Goal: Task Accomplishment & Management: Use online tool/utility

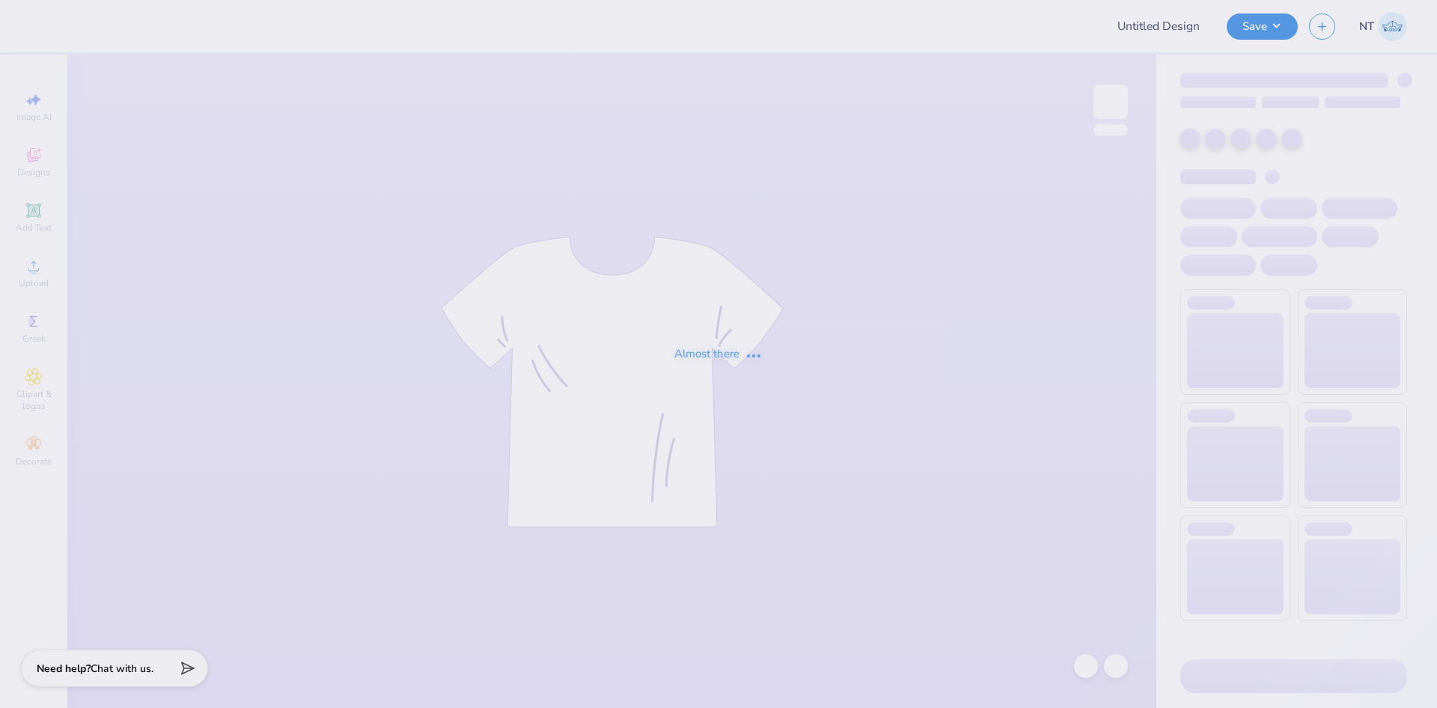
type input "DAILY DRILLS"
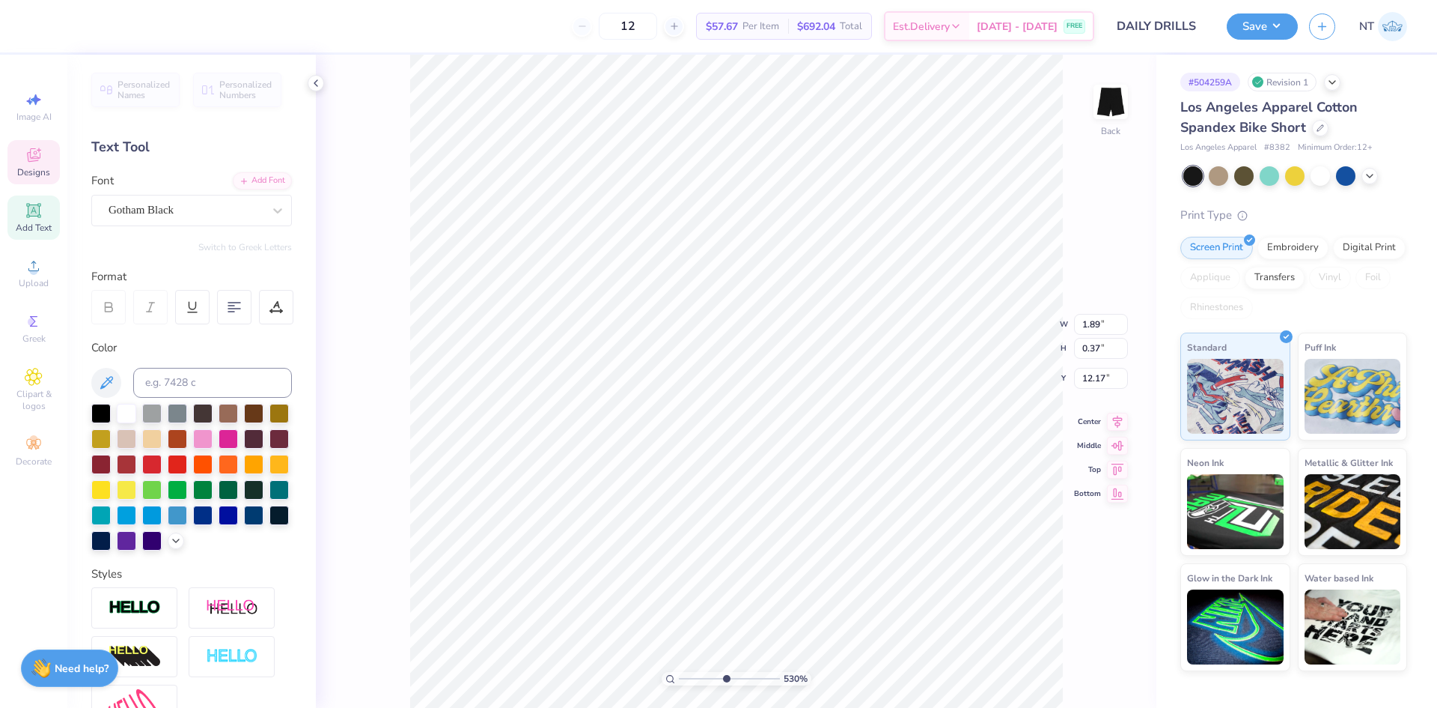
type input "5.2989063711311"
type input "1.83"
type input "11.80"
type input "5.2989063711311"
type input "11.72"
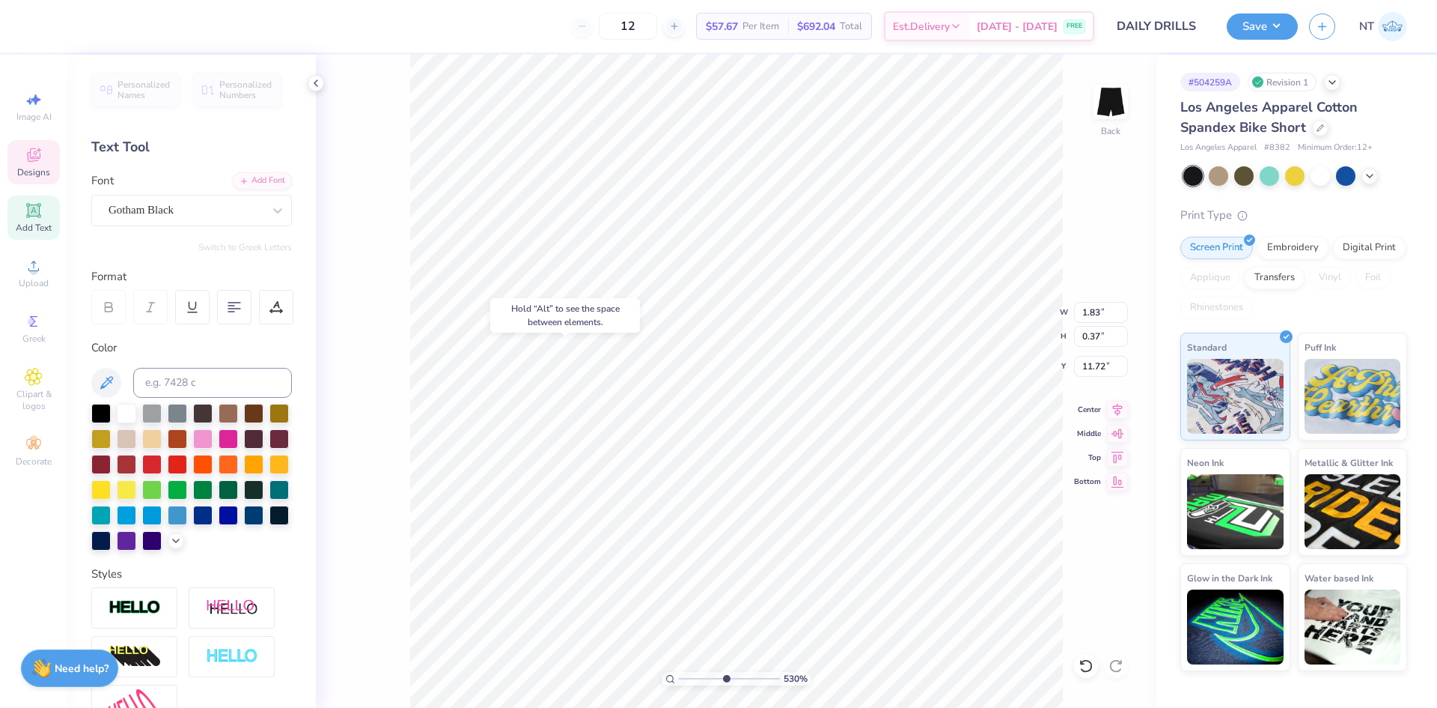
type input "5.2989063711311"
type input "1.89"
type input "12.17"
type input "5.2989063711311"
type input "12.13"
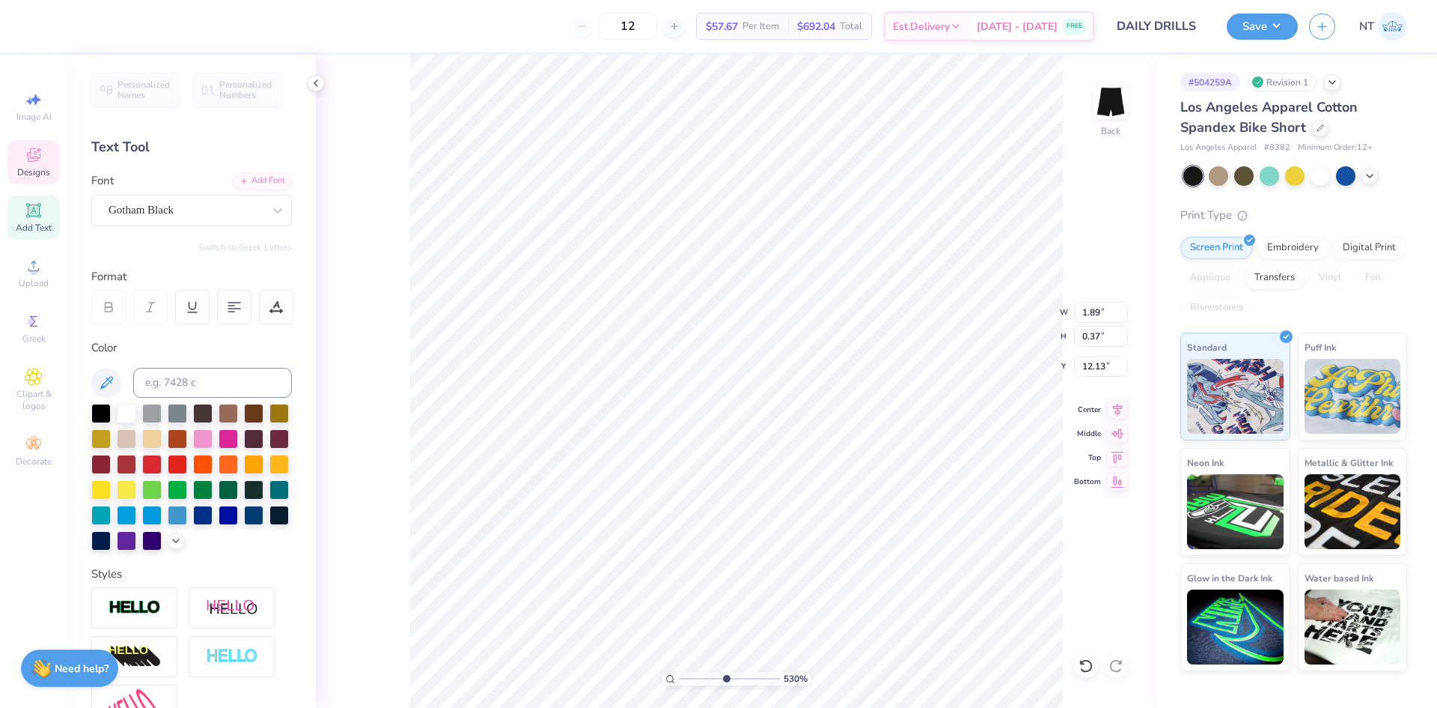
type input "5.2989063711311"
type input "2.03"
type input "1.50"
type input "11.60"
type input "5.2989063711311"
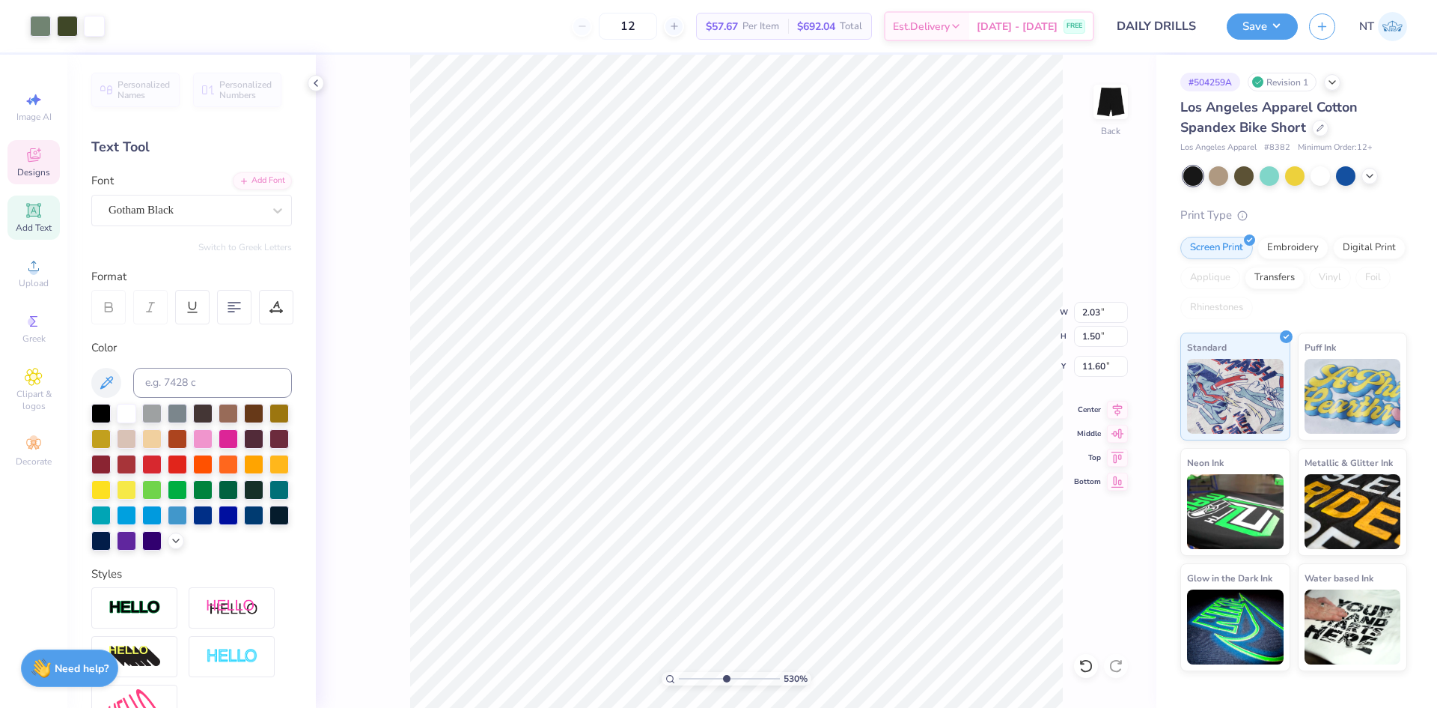
type input "11.65"
type input "5.2989063711311"
type input "11.90"
type input "5.2989063711311"
type input "11.67"
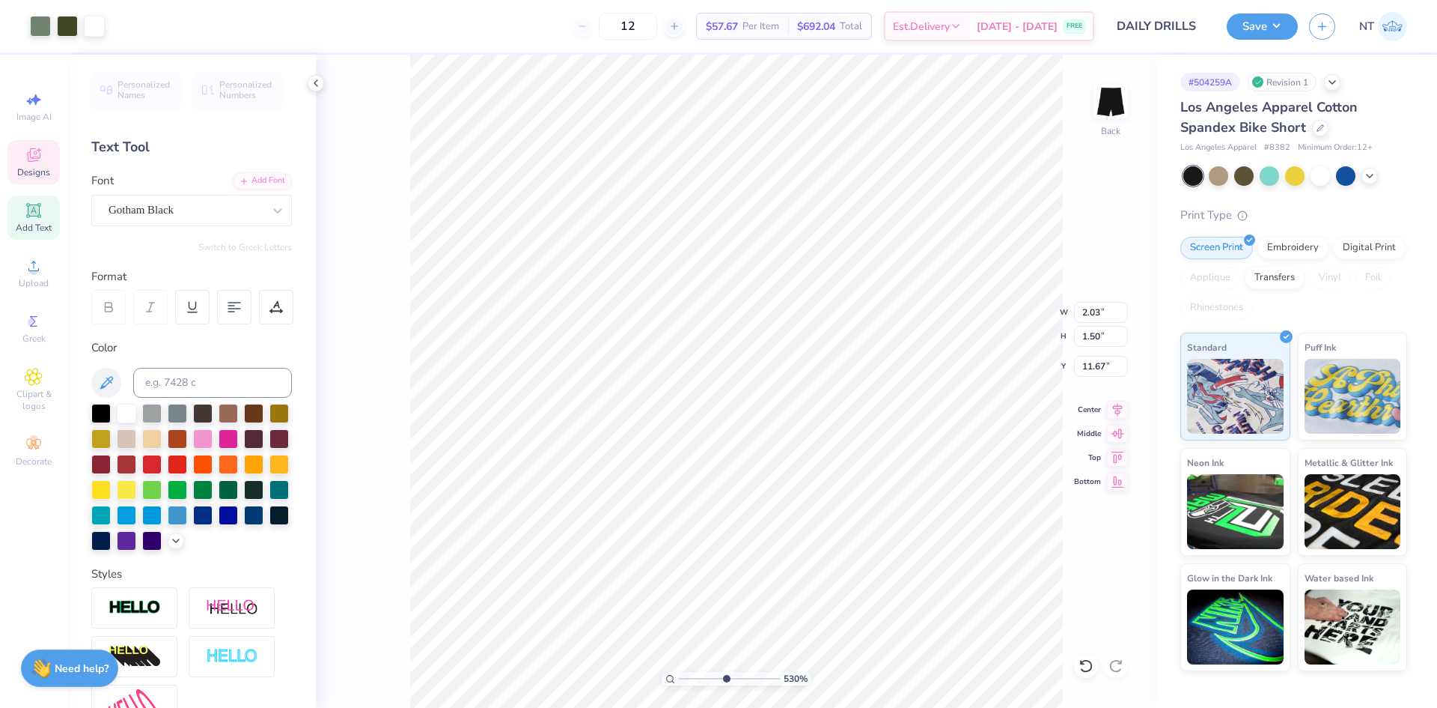
type input "5.2989063711311"
type input "11.90"
type input "1"
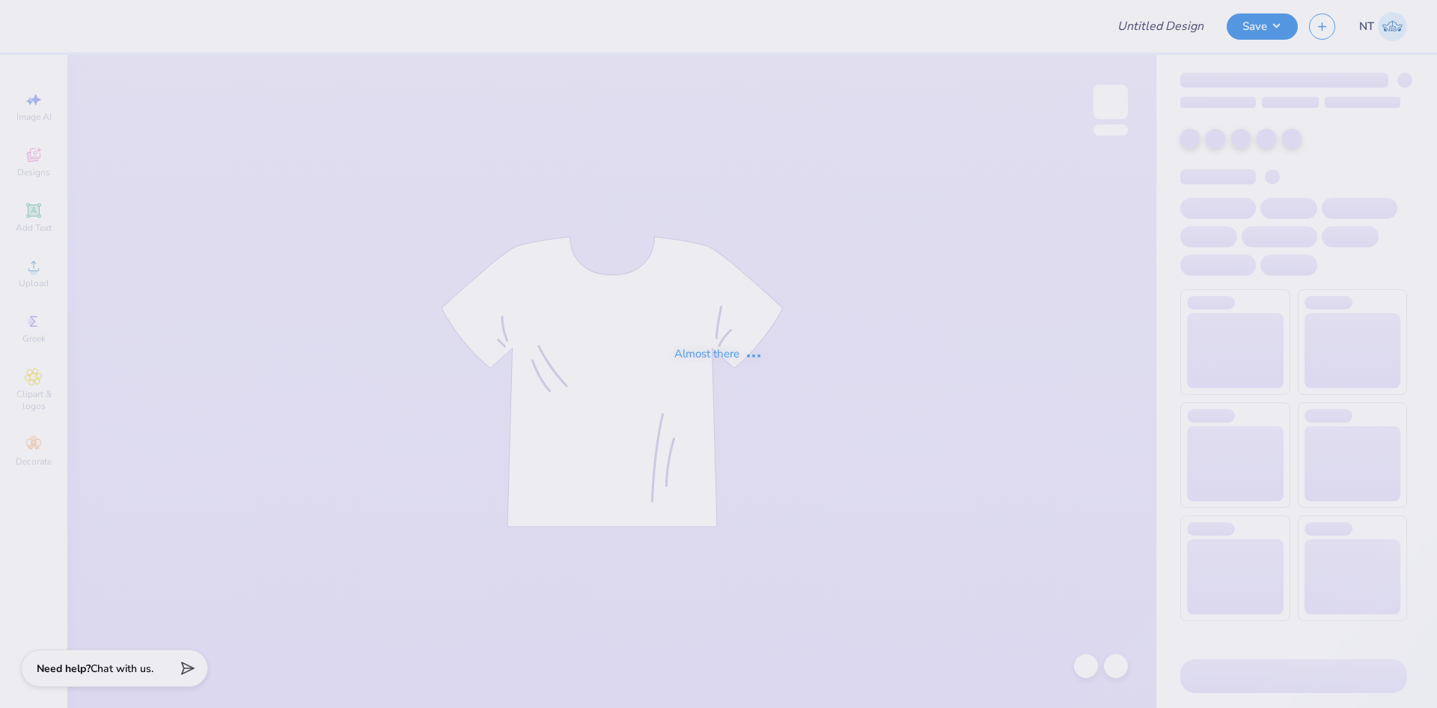
type input "DAILY DRILLS"
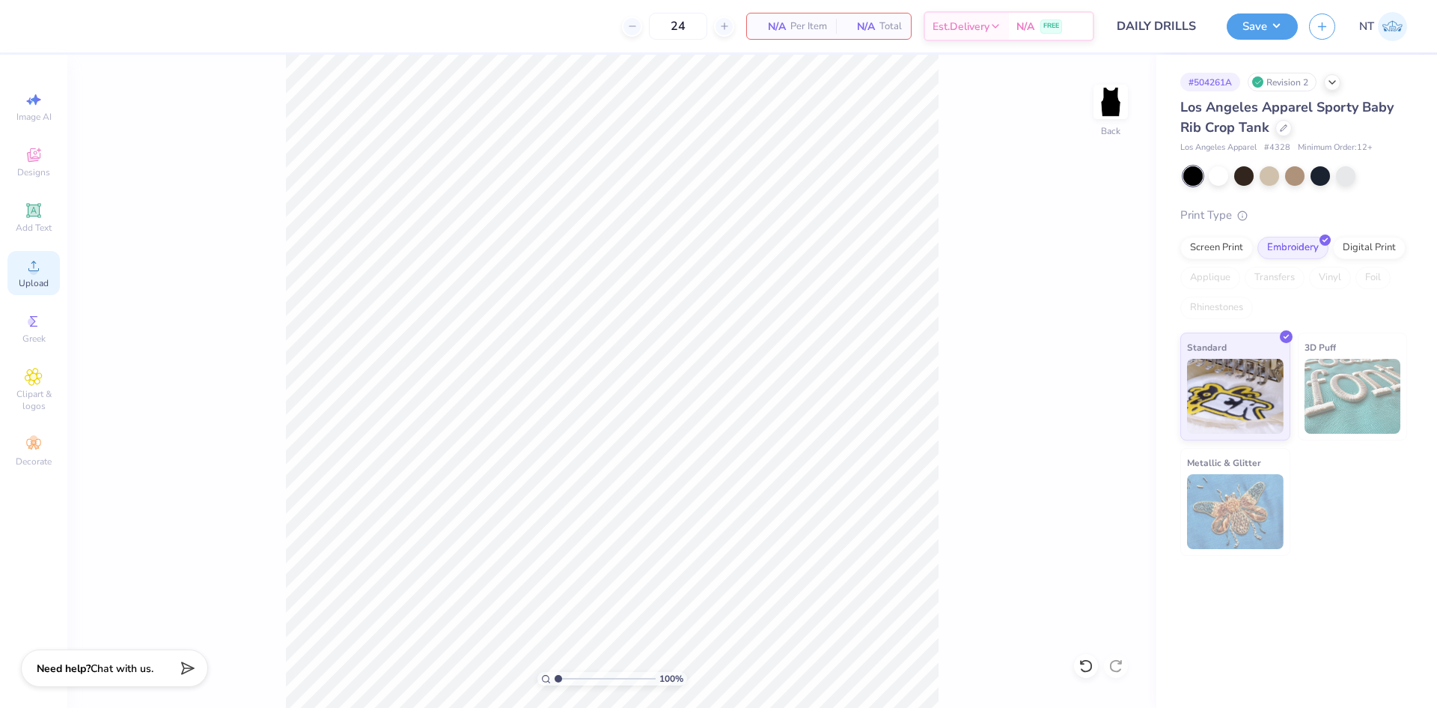
click at [42, 276] on div "Upload" at bounding box center [33, 273] width 52 height 44
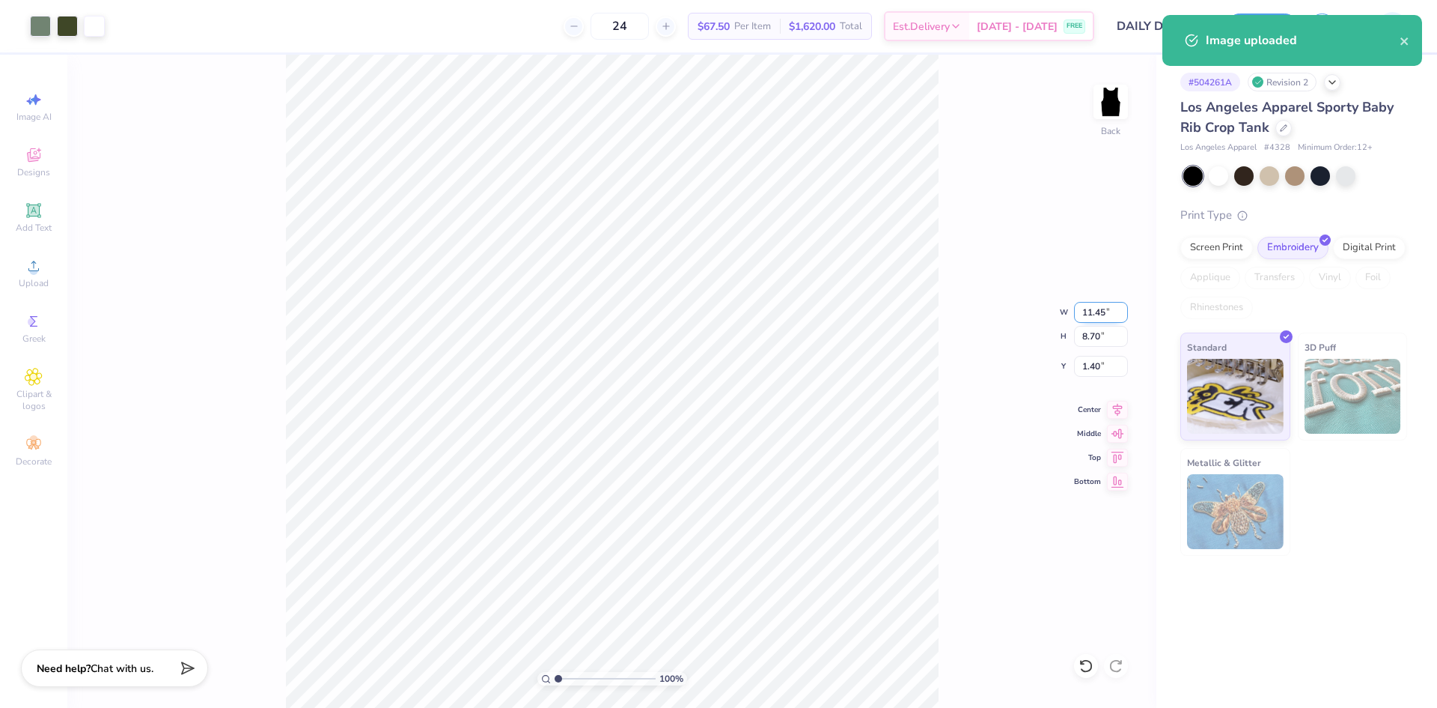
click at [1100, 319] on input "11.45" at bounding box center [1101, 312] width 54 height 21
type input "2.00"
type input "1.52"
type input "4.99"
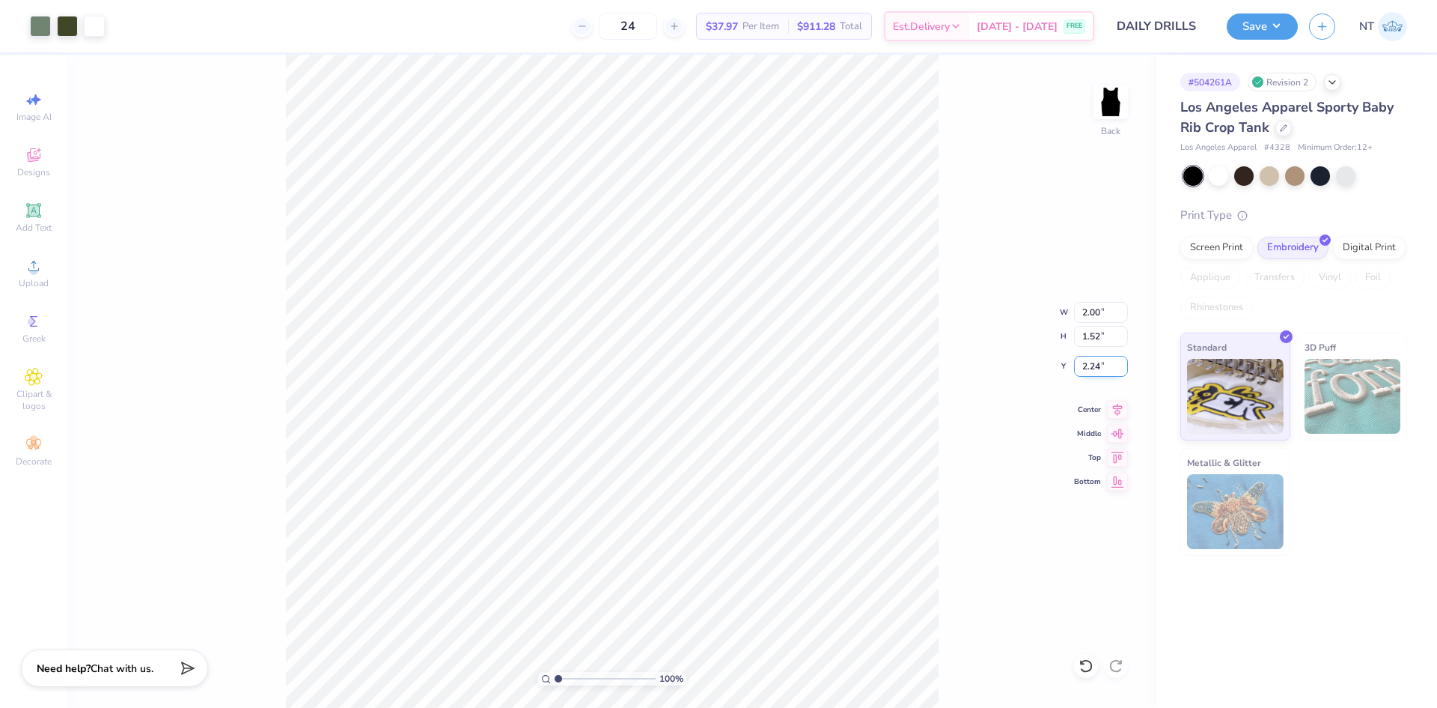
click at [1079, 363] on input "2.24" at bounding box center [1101, 366] width 54 height 21
type input "2.00"
click at [1110, 407] on icon at bounding box center [1117, 407] width 21 height 18
type input "1"
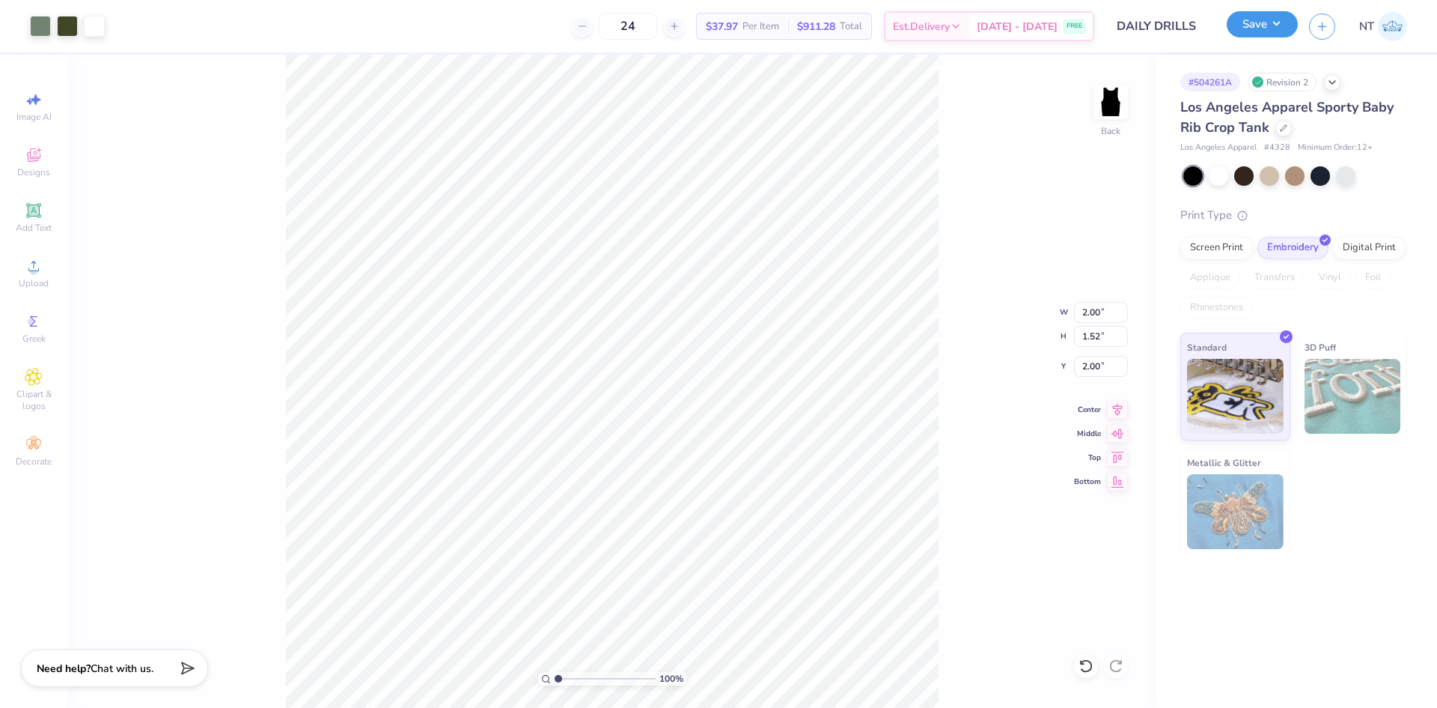
click at [1275, 23] on button "Save" at bounding box center [1262, 24] width 71 height 26
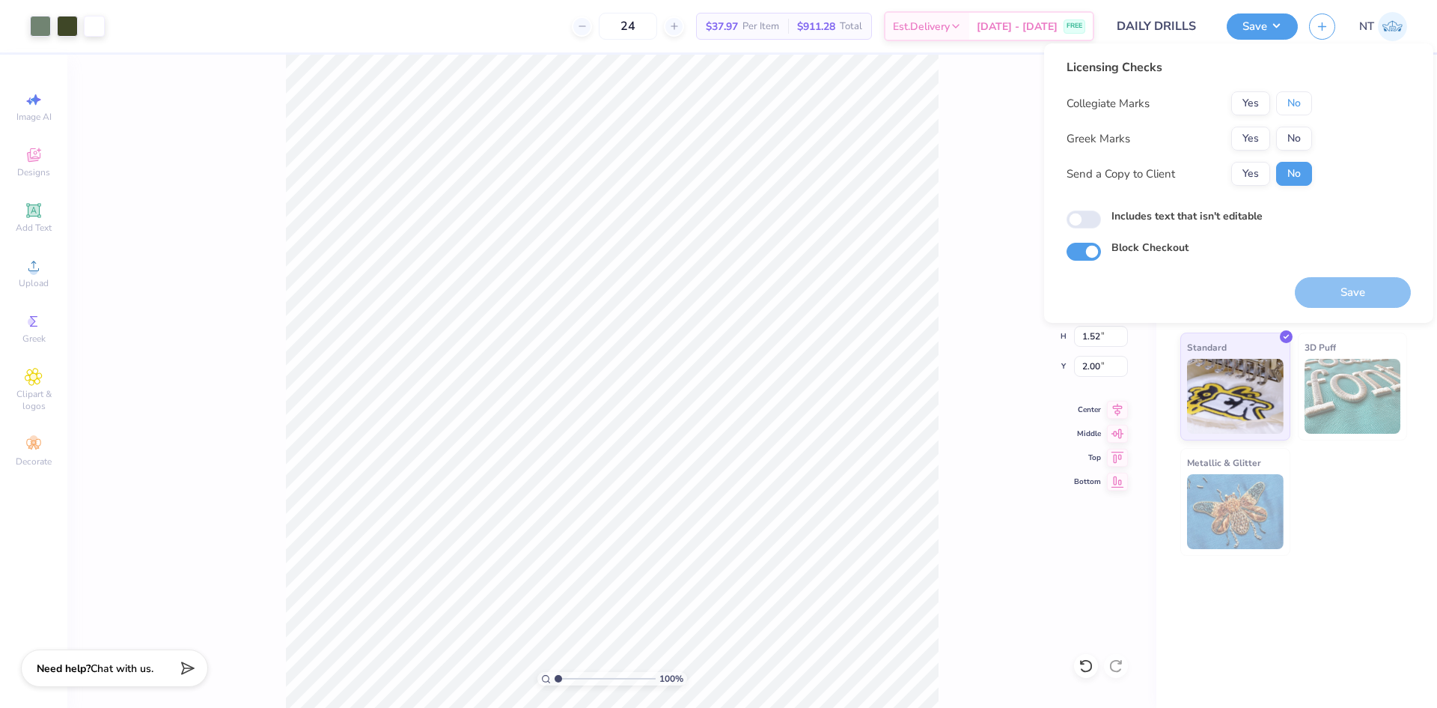
drag, startPoint x: 1291, startPoint y: 106, endPoint x: 1280, endPoint y: 122, distance: 18.9
click at [1288, 108] on button "No" at bounding box center [1295, 103] width 36 height 24
click at [1241, 133] on button "Yes" at bounding box center [1251, 139] width 39 height 24
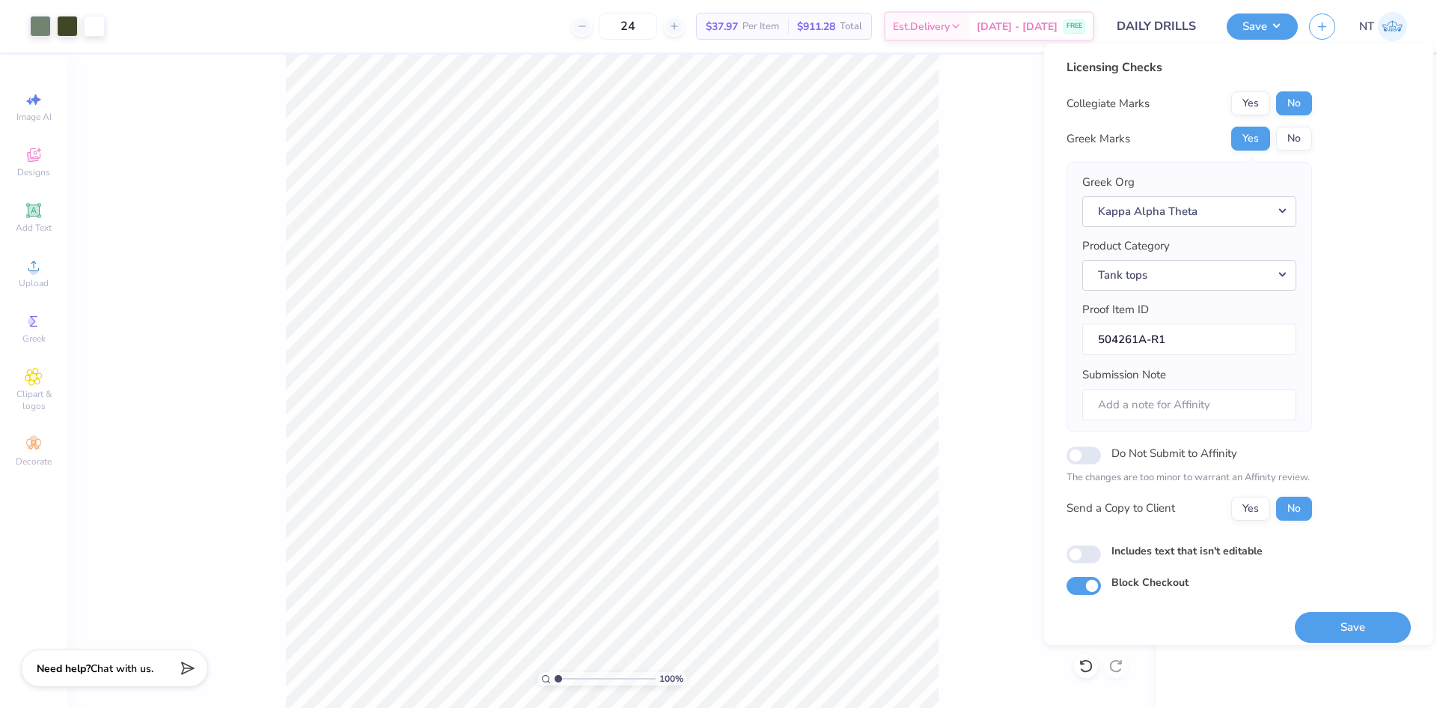
scroll to position [12, 0]
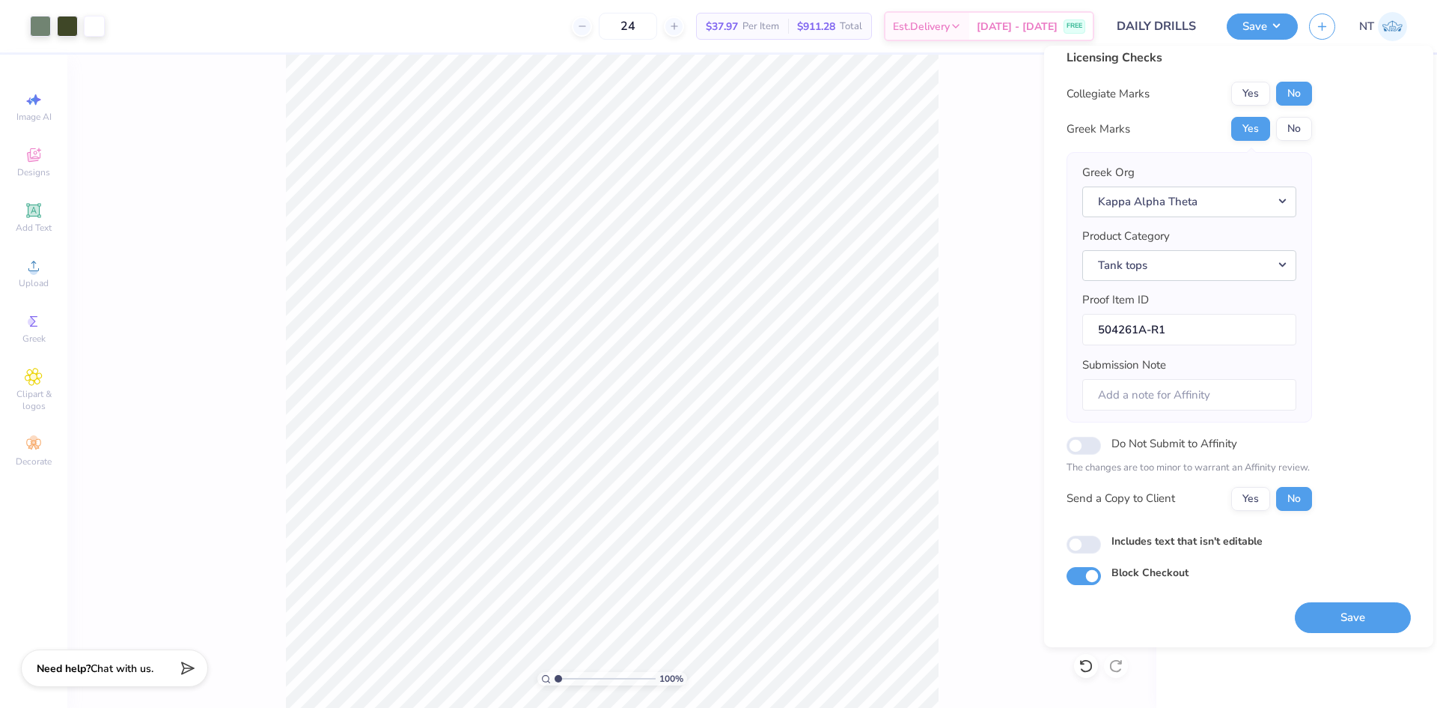
click at [1235, 544] on label "Includes text that isn't editable" at bounding box center [1187, 541] width 151 height 16
click at [1101, 544] on input "Includes text that isn't editable" at bounding box center [1084, 544] width 34 height 18
checkbox input "true"
click at [1330, 609] on button "Save" at bounding box center [1353, 617] width 116 height 31
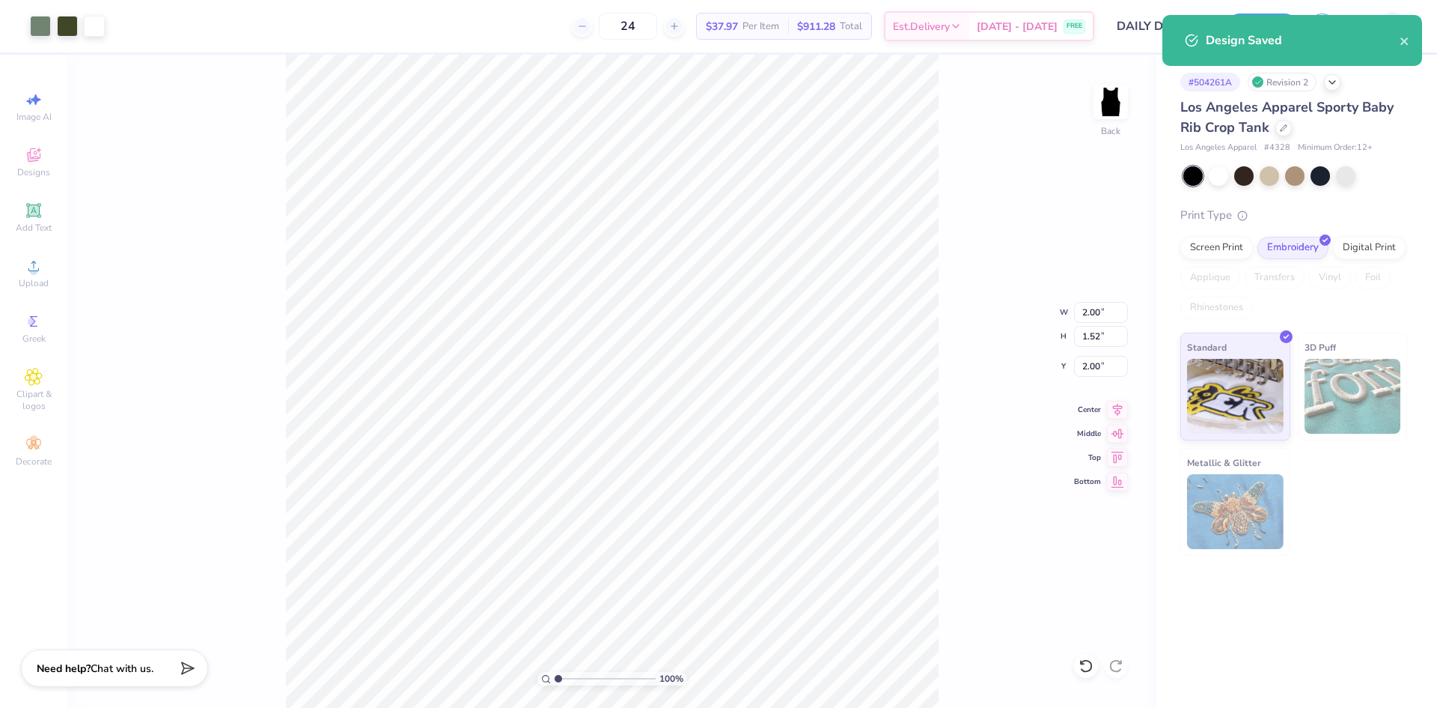
click at [983, 174] on div "100 % Back W 2.00 2.00 " H 1.52 1.52 " Y 2.00 2.00 " Center Middle Top Bottom" at bounding box center [611, 381] width 1089 height 653
click at [1408, 34] on button "close" at bounding box center [1405, 40] width 10 height 18
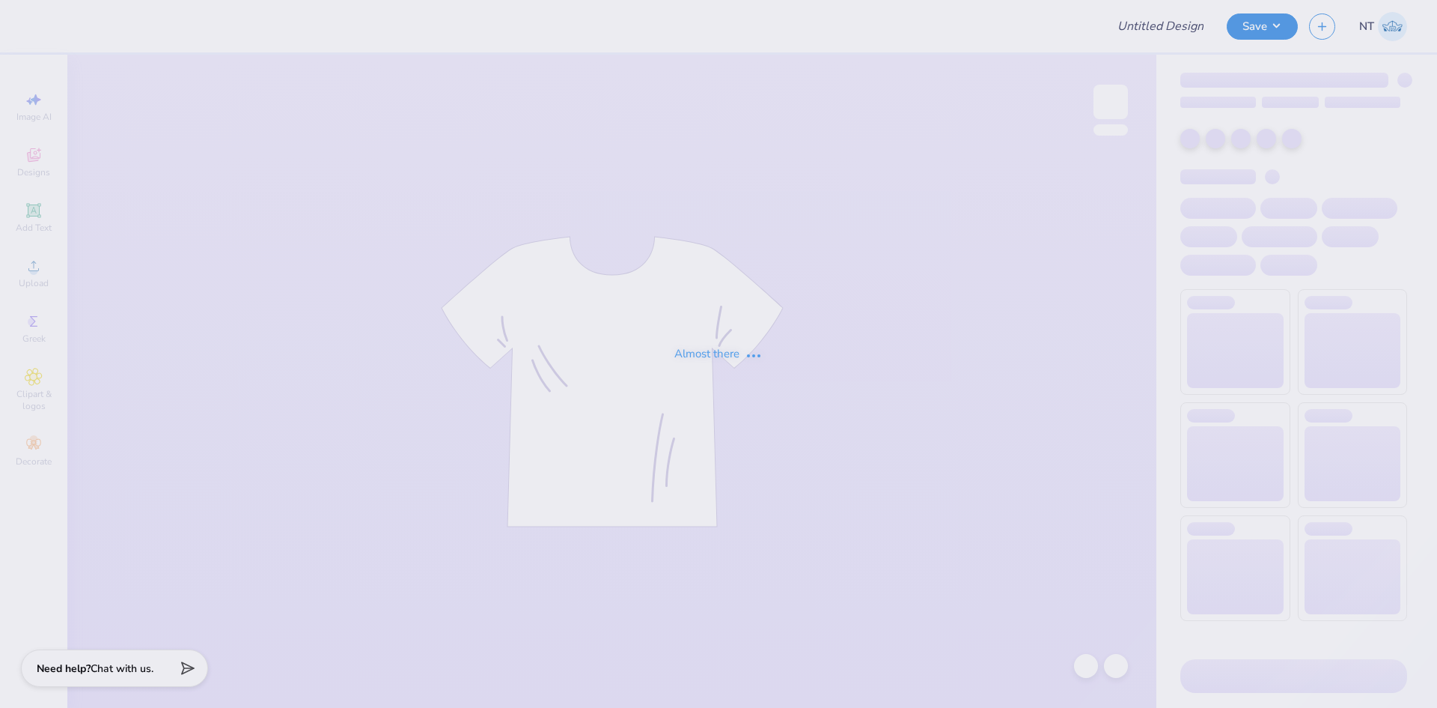
type input "Vintage Porsche"
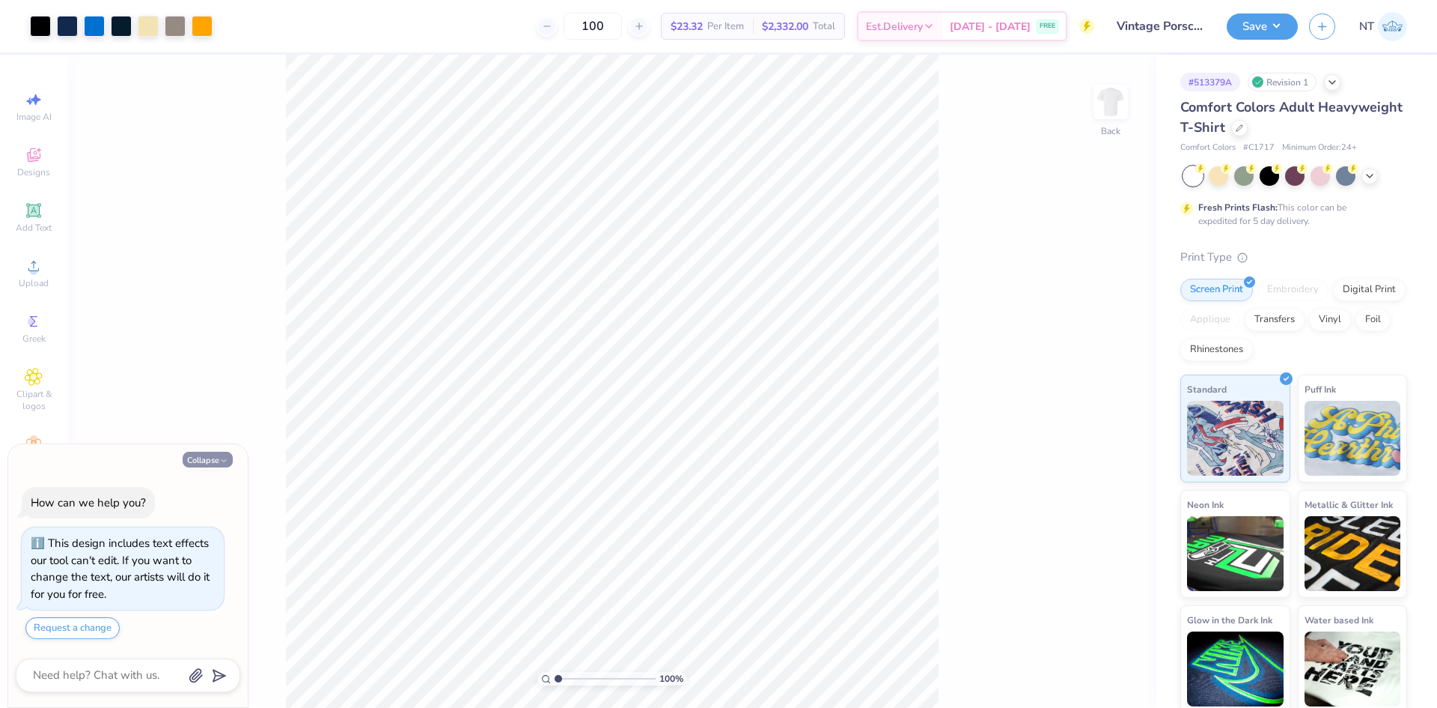
click at [219, 454] on button "Collapse" at bounding box center [208, 459] width 50 height 16
type textarea "x"
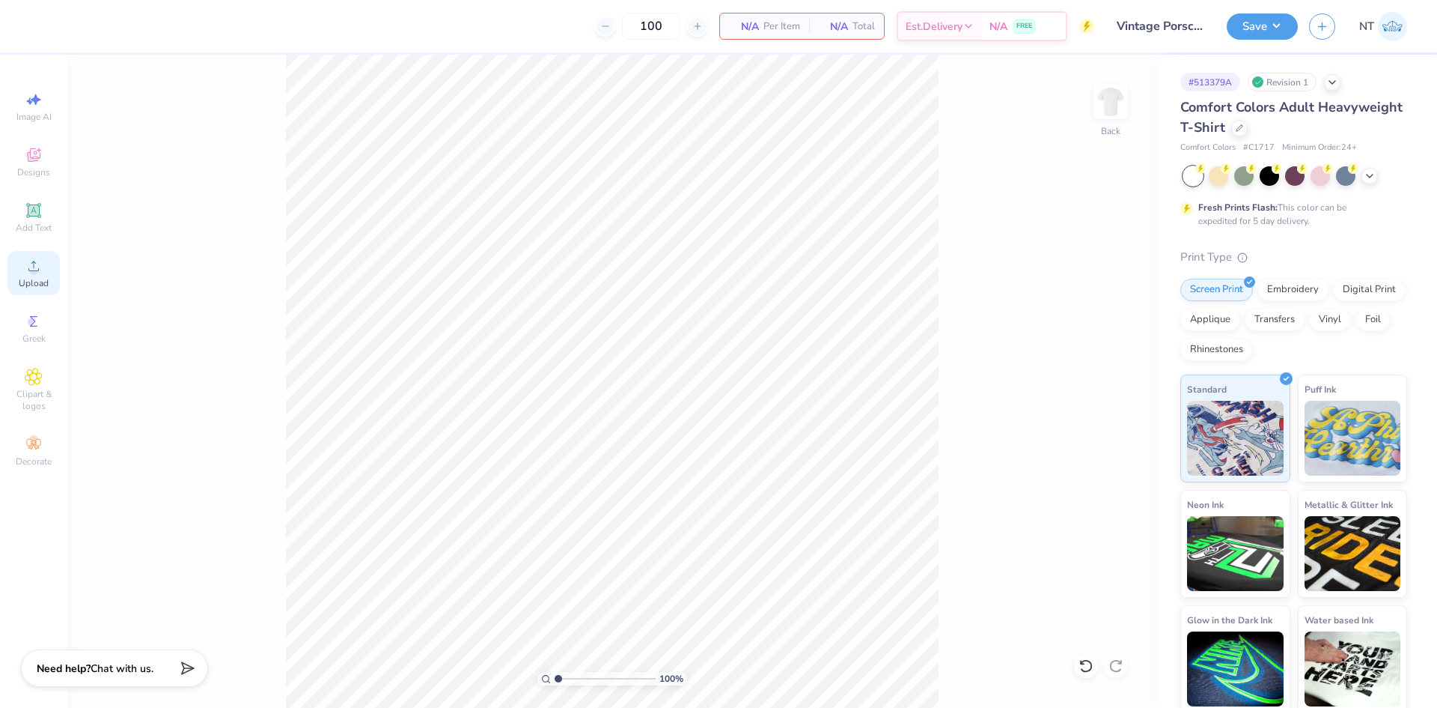
click at [54, 261] on div "Upload" at bounding box center [33, 273] width 52 height 44
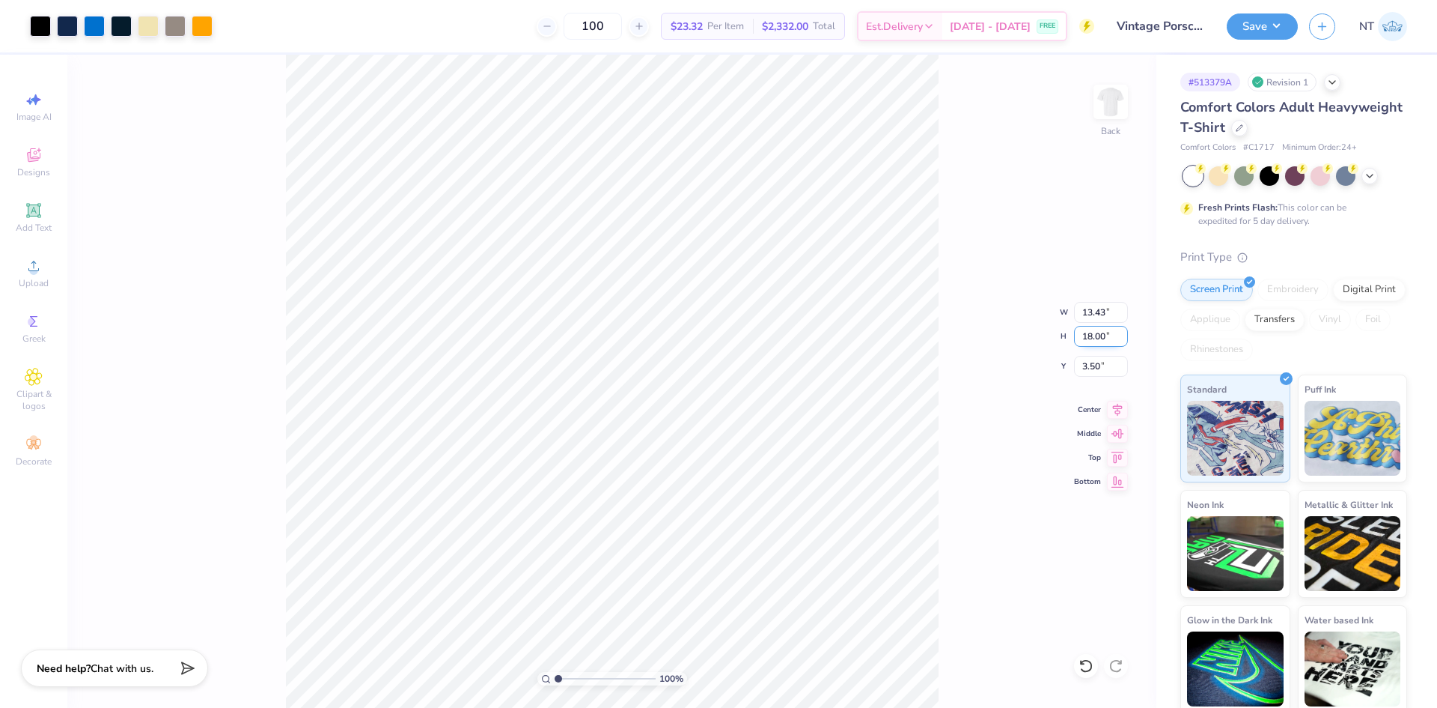
click at [1089, 331] on input "18.00" at bounding box center [1101, 336] width 54 height 21
type input "13"
type input "9.70"
type input "13.00"
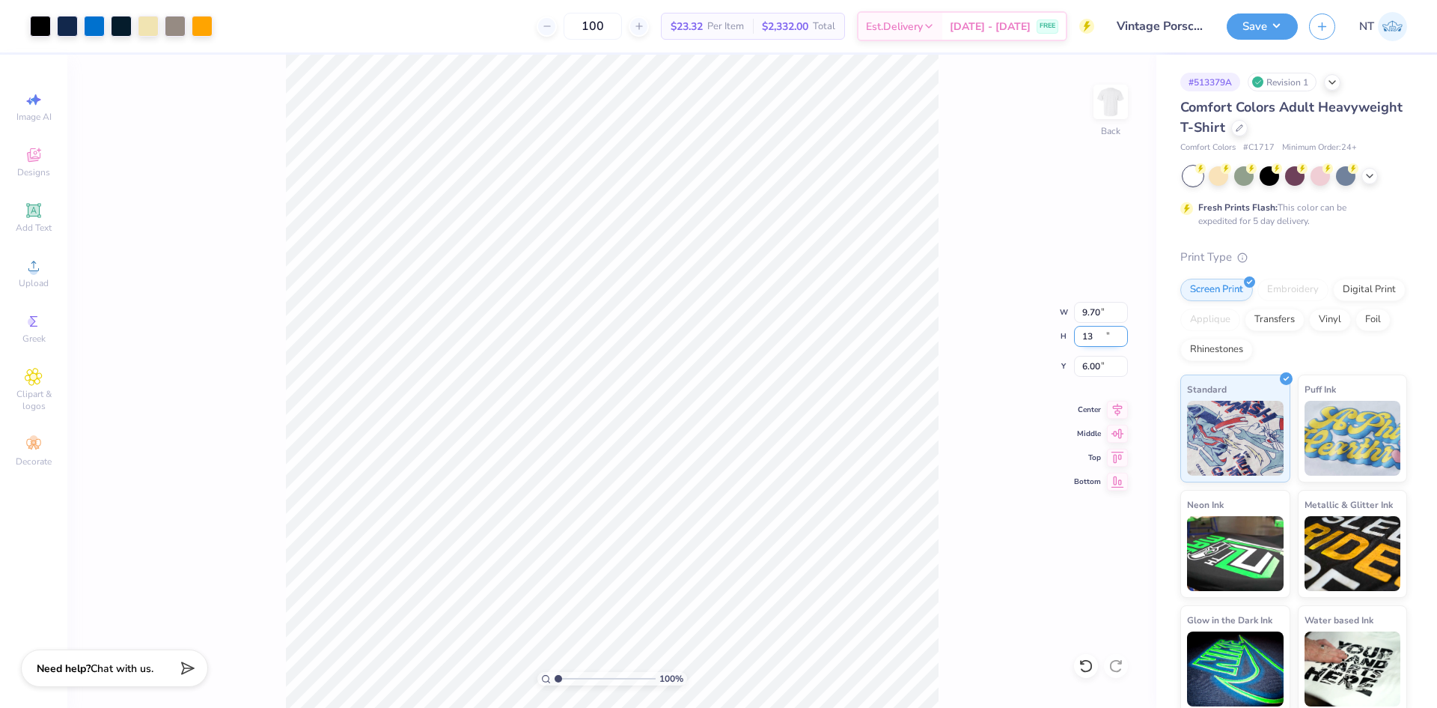
type input "6.00"
click at [1080, 356] on input "6.00" at bounding box center [1101, 366] width 54 height 21
type input "3.00"
type input "1"
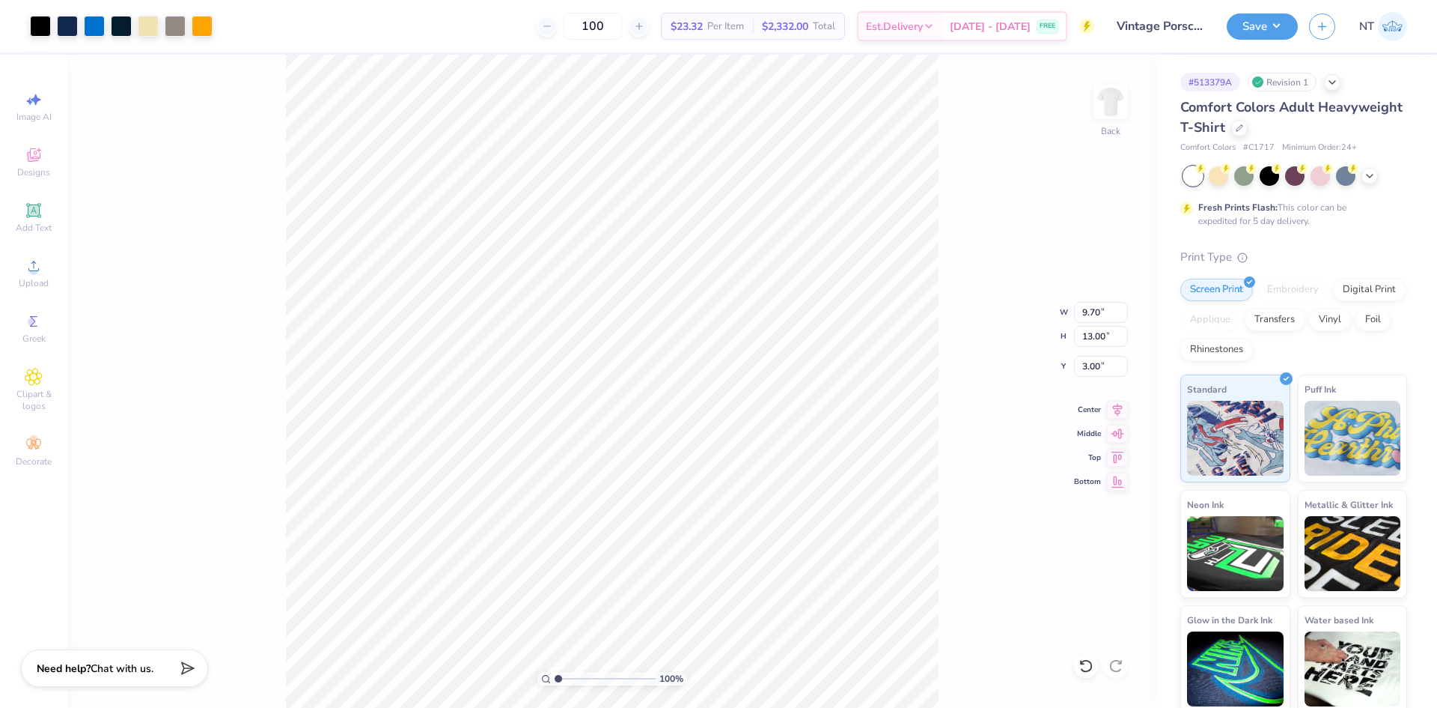
click at [1295, 16] on div "Save" at bounding box center [1262, 26] width 71 height 26
click at [1280, 26] on button "Save" at bounding box center [1262, 24] width 71 height 26
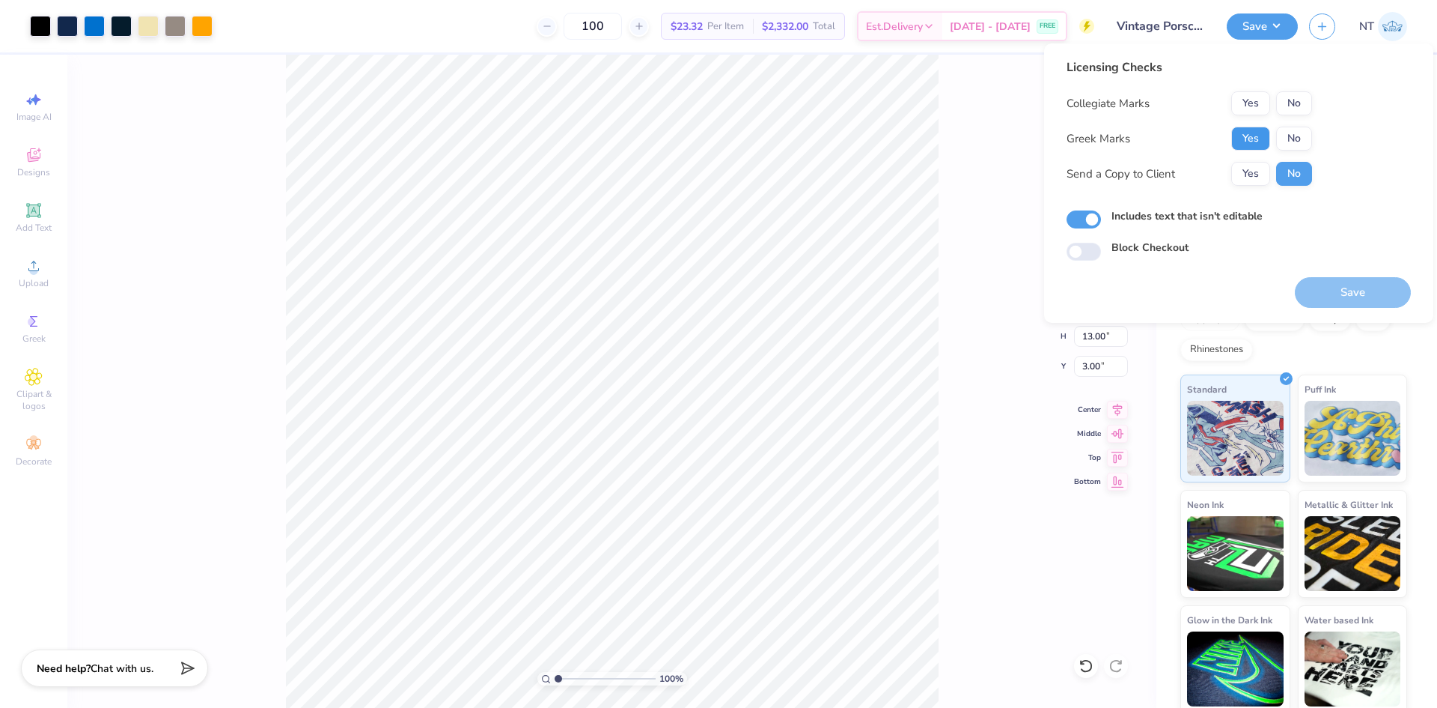
click at [1244, 144] on button "Yes" at bounding box center [1251, 139] width 39 height 24
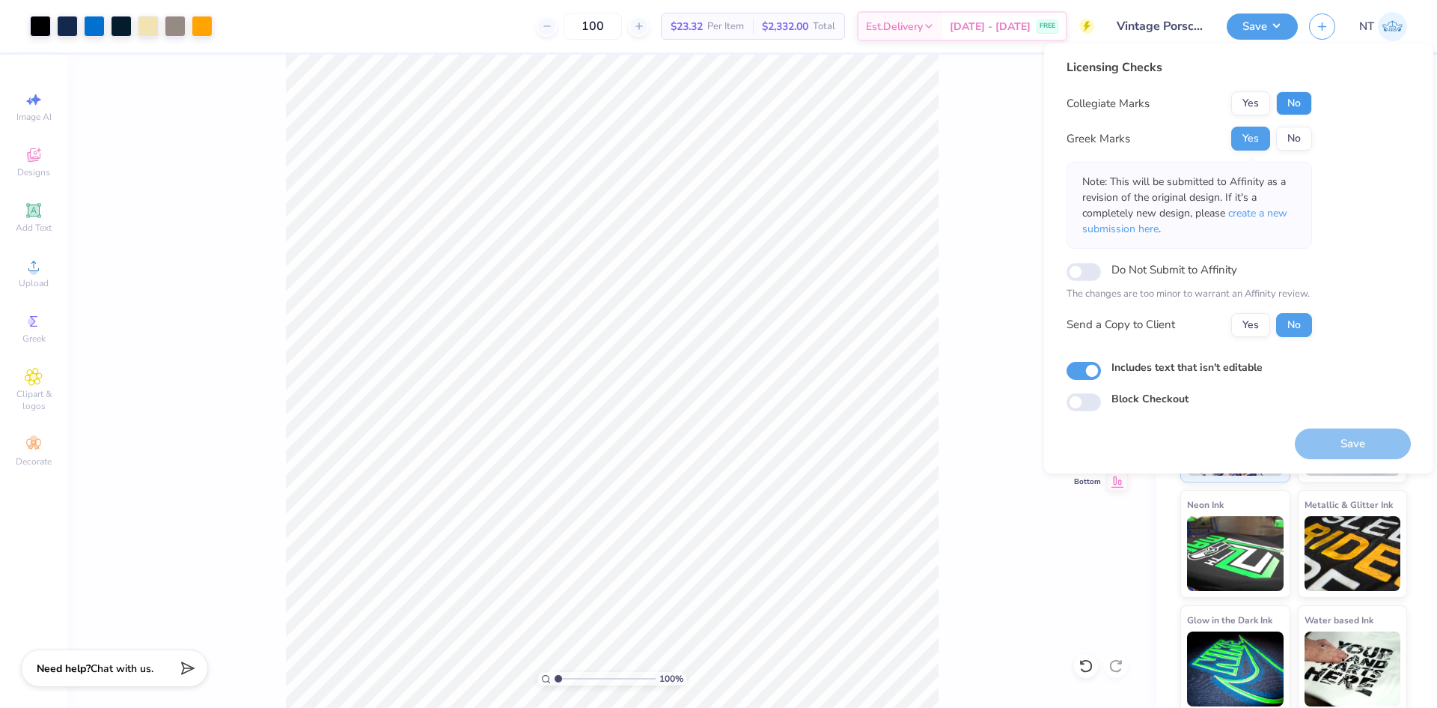
click at [1293, 107] on button "No" at bounding box center [1295, 103] width 36 height 24
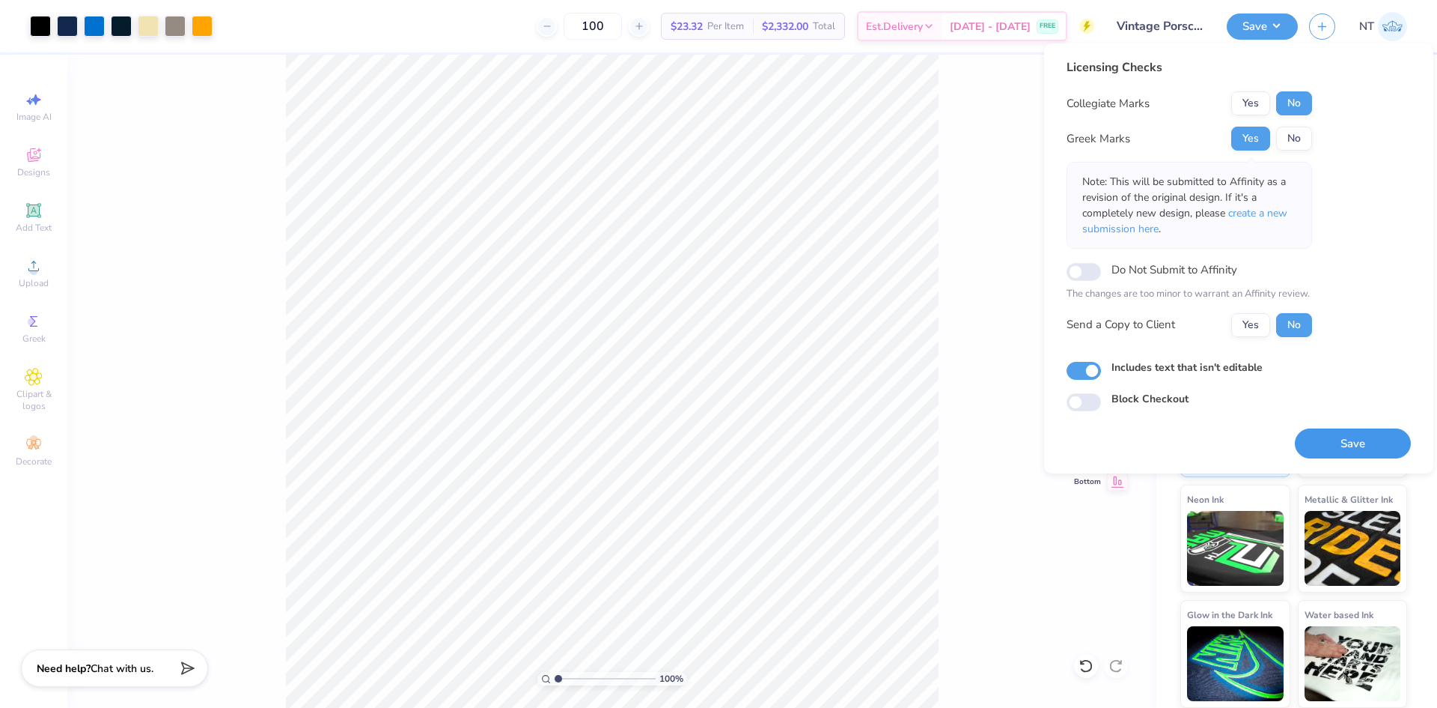
click at [1345, 438] on button "Save" at bounding box center [1353, 443] width 116 height 31
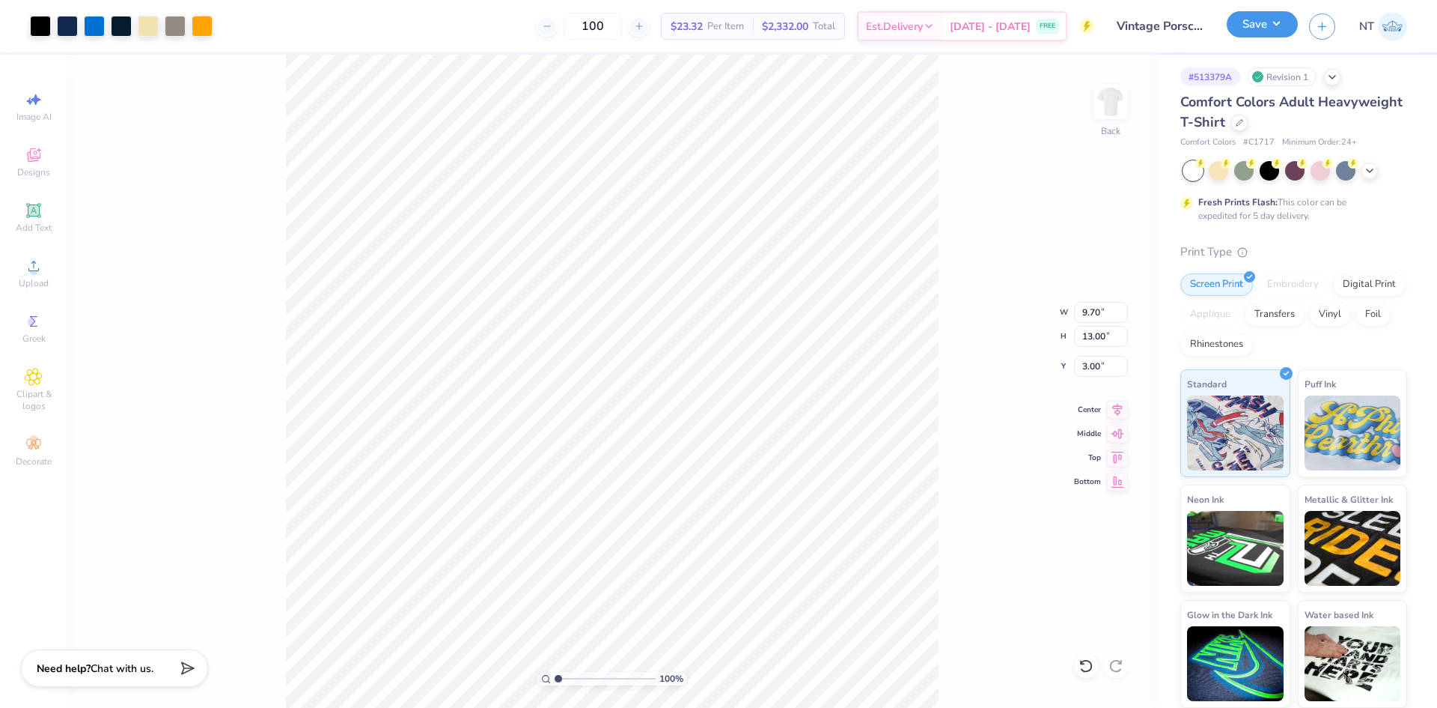
click at [1235, 21] on button "Save" at bounding box center [1262, 24] width 71 height 26
